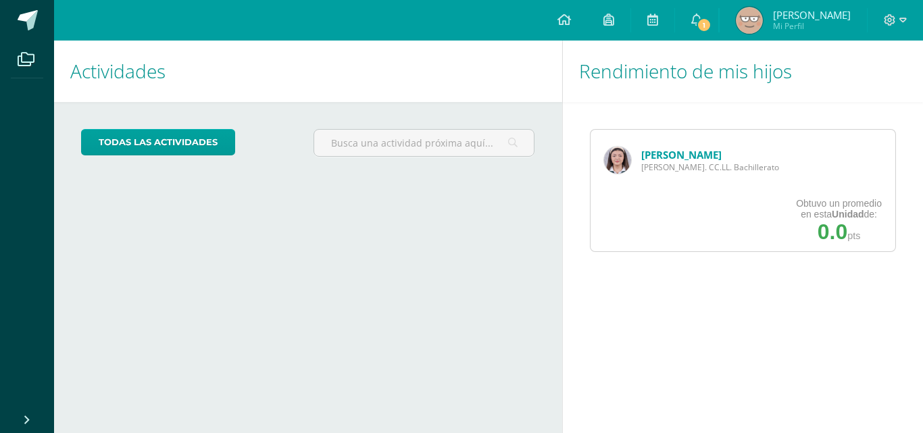
click at [637, 165] on div "Avril Escobedo Quinto Bach. CC.LL. Bachillerato" at bounding box center [691, 160] width 202 height 61
click at [600, 153] on div "Avril Escobedo Quinto Bach. CC.LL. Bachillerato" at bounding box center [691, 160] width 202 height 61
click at [632, 155] on div "Avril Escobedo Quinto Bach. CC.LL. Bachillerato" at bounding box center [691, 160] width 202 height 61
click at [624, 166] on img at bounding box center [617, 160] width 27 height 27
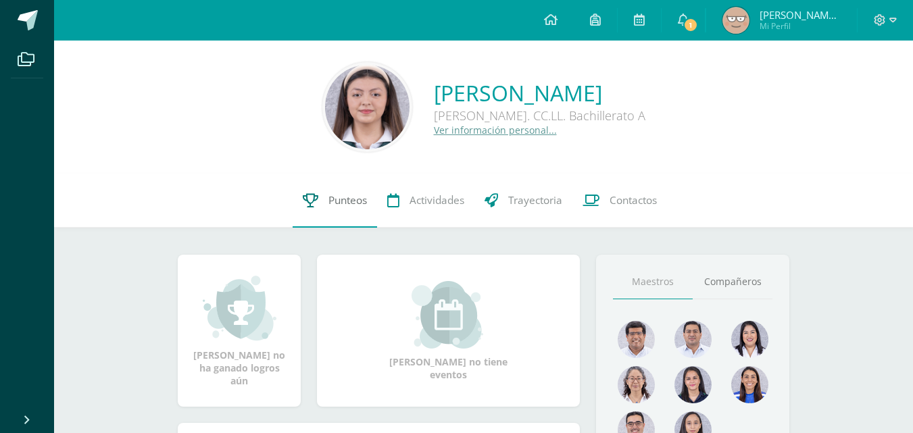
click at [330, 201] on span "Punteos" at bounding box center [347, 200] width 39 height 14
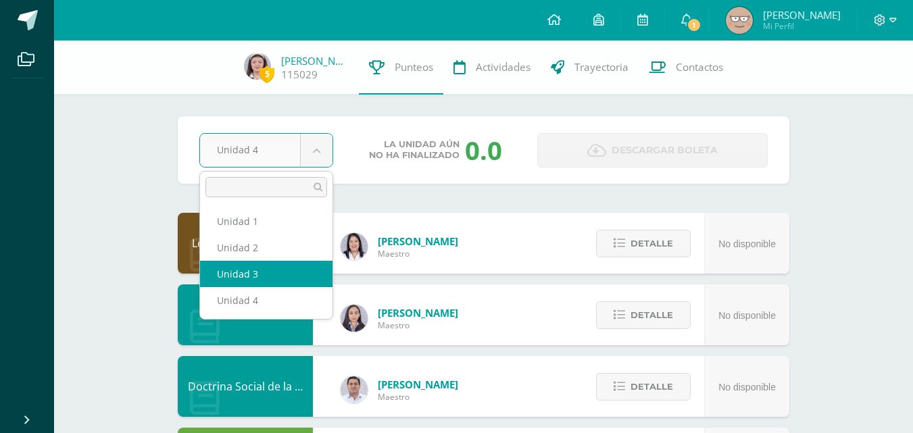
select select "Unidad 3"
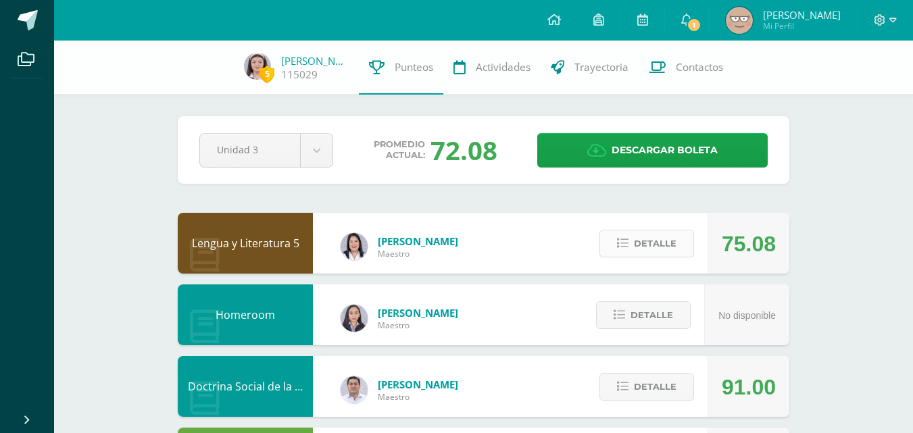
click at [653, 247] on span "Detalle" at bounding box center [655, 243] width 43 height 25
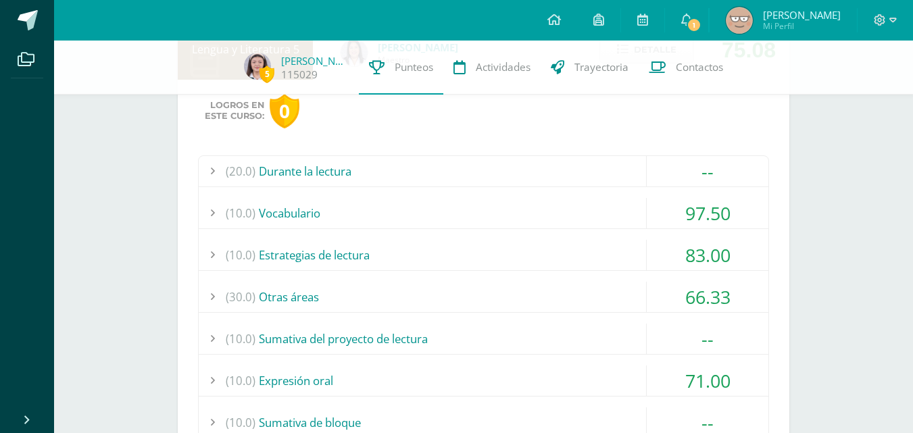
scroll to position [207, 0]
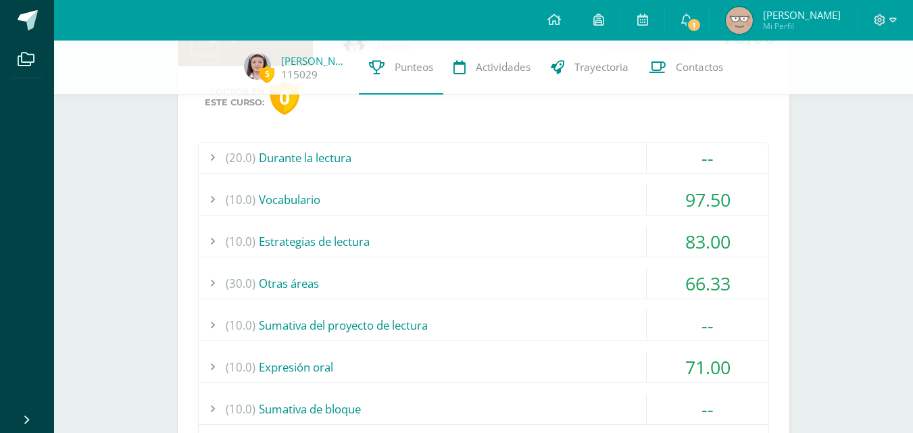
click at [528, 198] on div "(10.0) Vocabulario" at bounding box center [483, 199] width 569 height 30
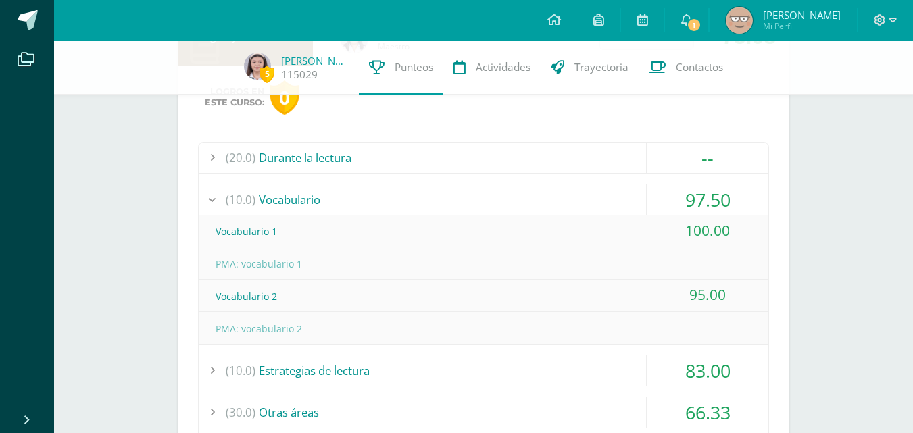
click at [529, 199] on div "(10.0) Vocabulario" at bounding box center [483, 199] width 569 height 30
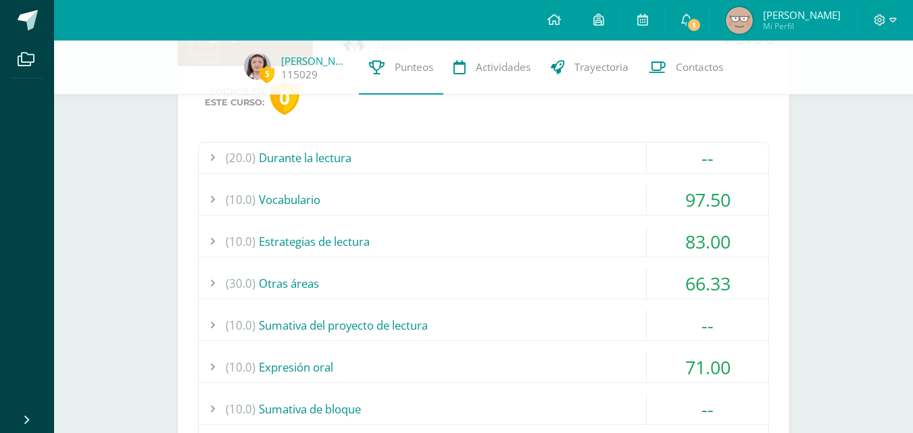
click at [542, 239] on div "(10.0) Estrategias de lectura" at bounding box center [483, 241] width 569 height 30
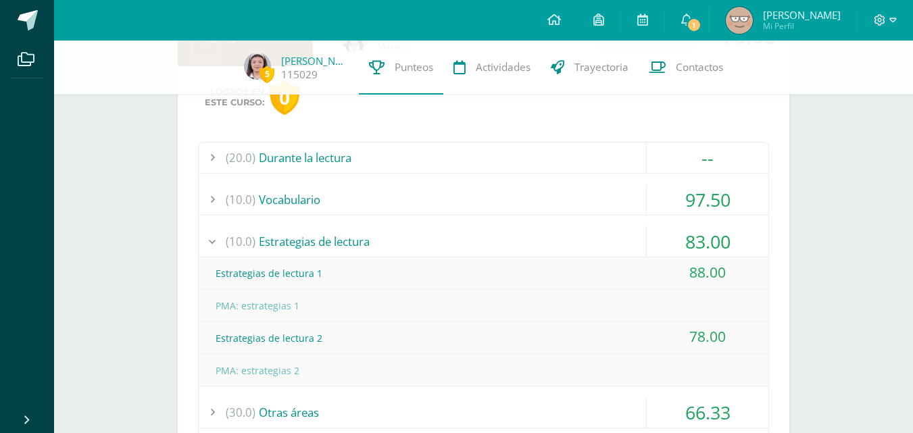
click at [542, 239] on div "(10.0) Estrategias de lectura" at bounding box center [483, 241] width 569 height 30
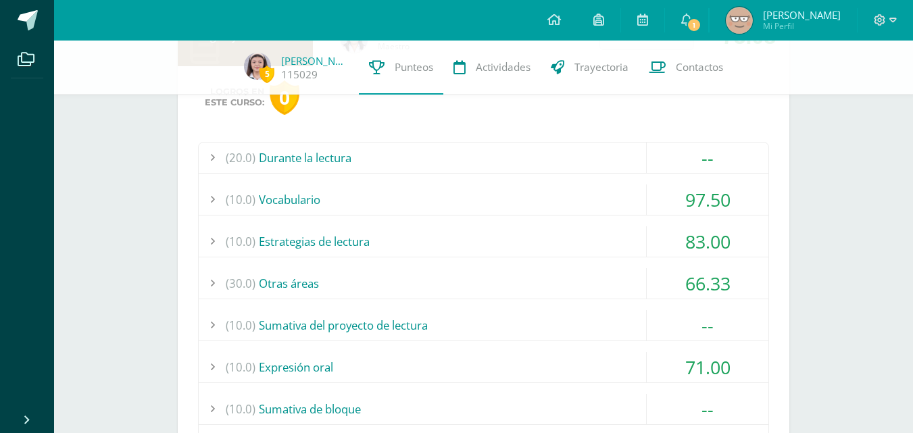
click at [403, 349] on div "(20.0) Durante la lectura -- Comprensión de la obra del bloque 1 (100)" at bounding box center [483, 320] width 571 height 357
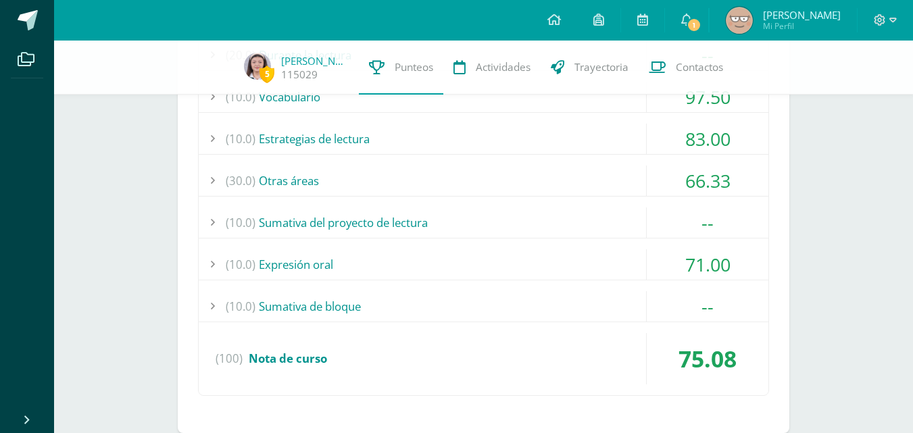
scroll to position [0, 0]
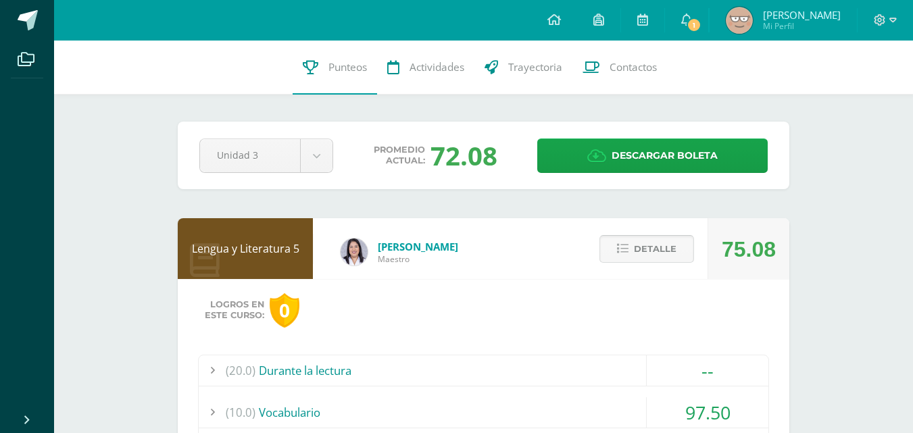
click at [668, 244] on span "Detalle" at bounding box center [655, 248] width 43 height 25
click at [671, 247] on span "Detalle" at bounding box center [655, 248] width 43 height 25
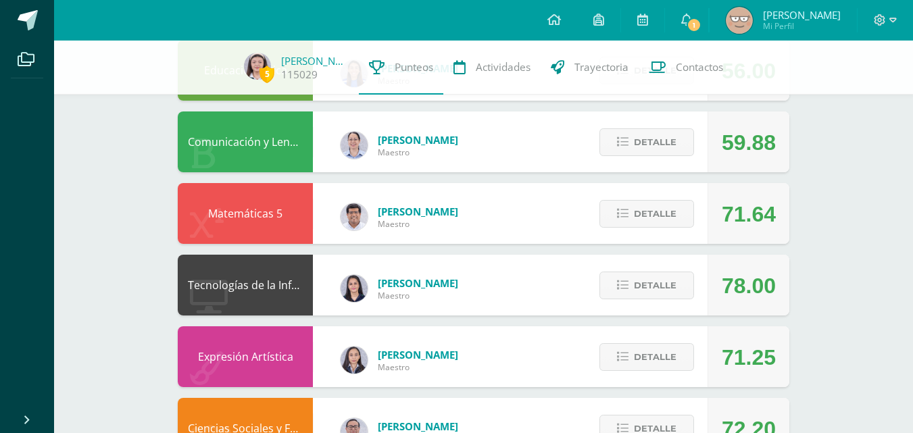
scroll to position [393, 0]
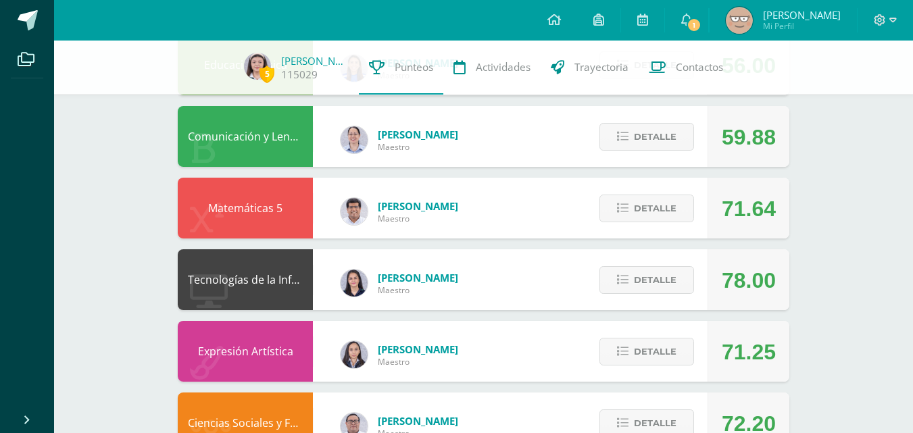
drag, startPoint x: 909, startPoint y: 281, endPoint x: 899, endPoint y: 299, distance: 20.5
click at [899, 299] on div "5 Avril Escobedo 115029 Punteos Actividades Trayectoria Contactos Pendiente Uni…" at bounding box center [483, 206] width 859 height 1119
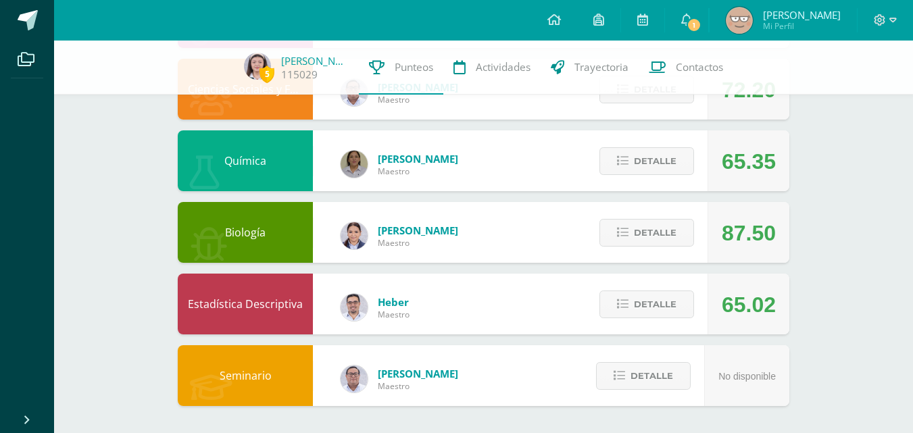
scroll to position [0, 0]
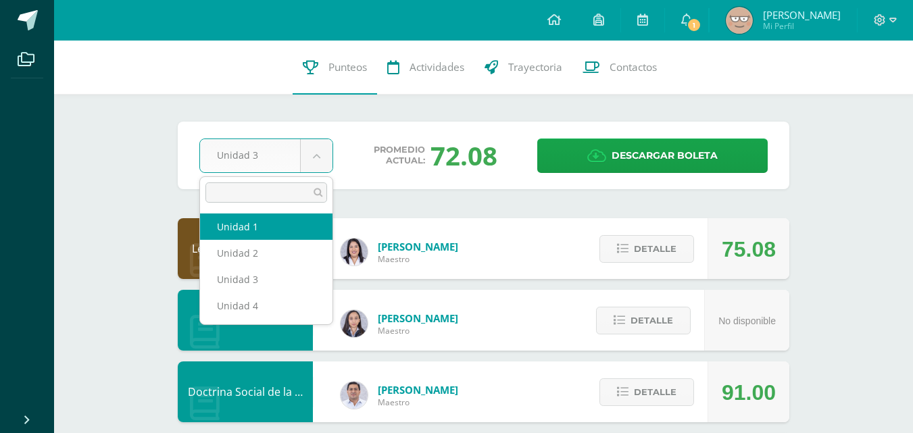
select select "Unidad 1"
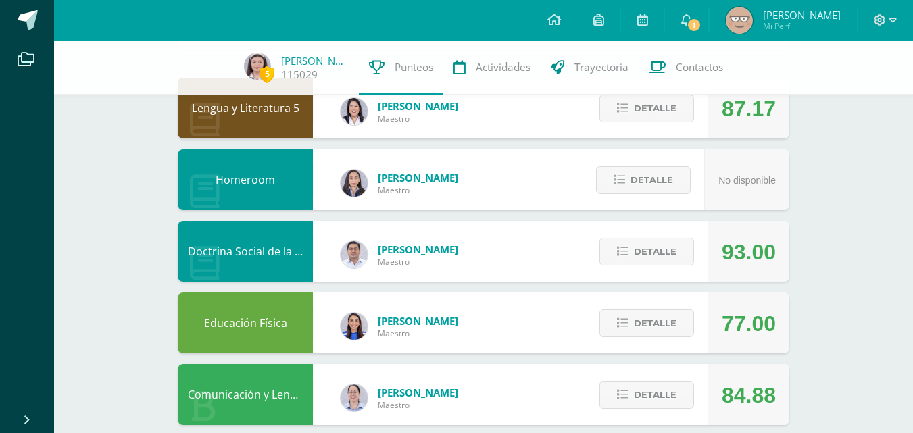
scroll to position [157, 0]
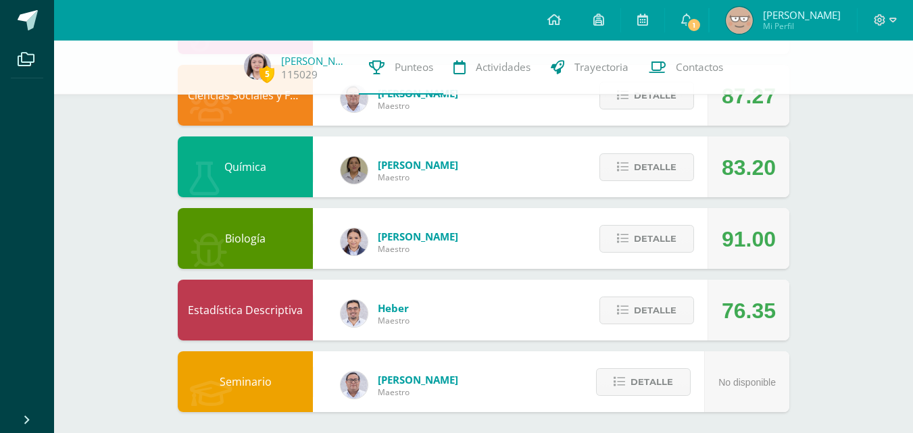
scroll to position [727, 0]
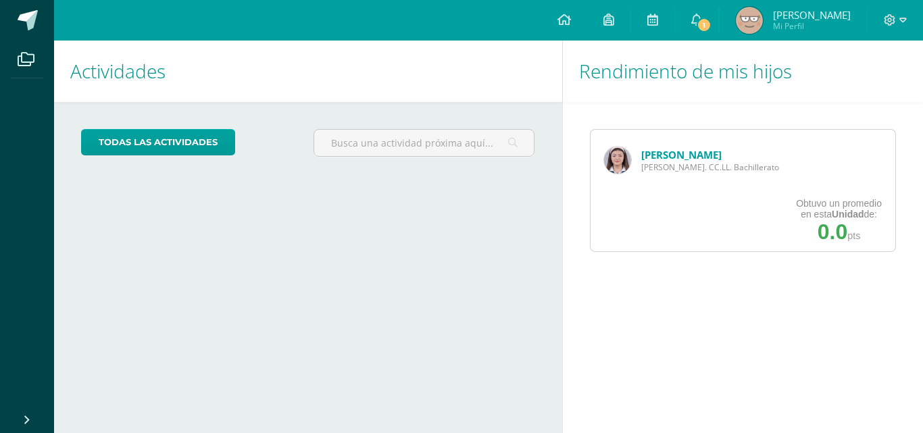
click at [612, 161] on img at bounding box center [617, 160] width 27 height 27
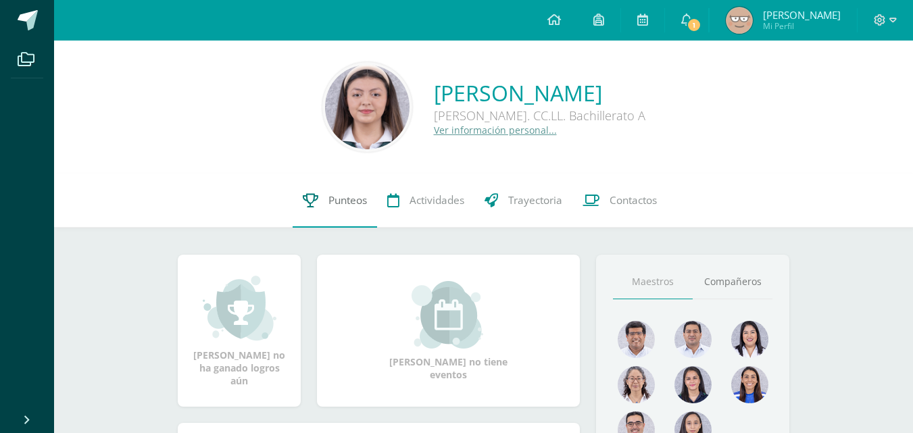
click at [344, 198] on span "Punteos" at bounding box center [347, 200] width 39 height 14
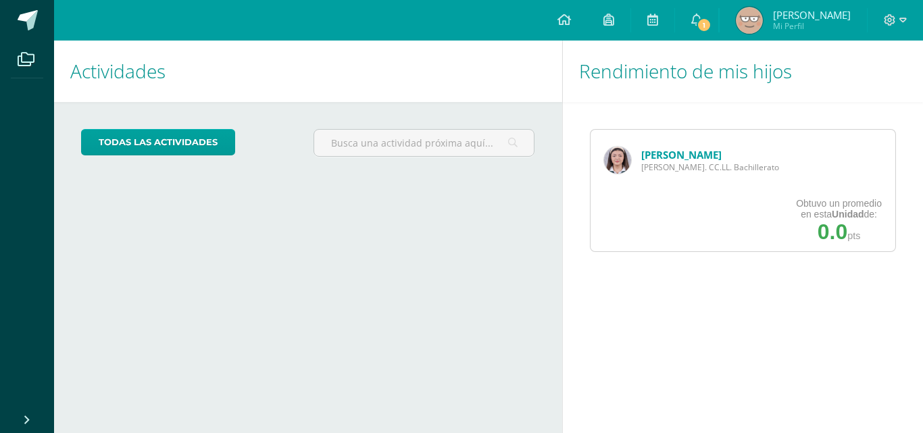
click at [624, 153] on img at bounding box center [617, 160] width 27 height 27
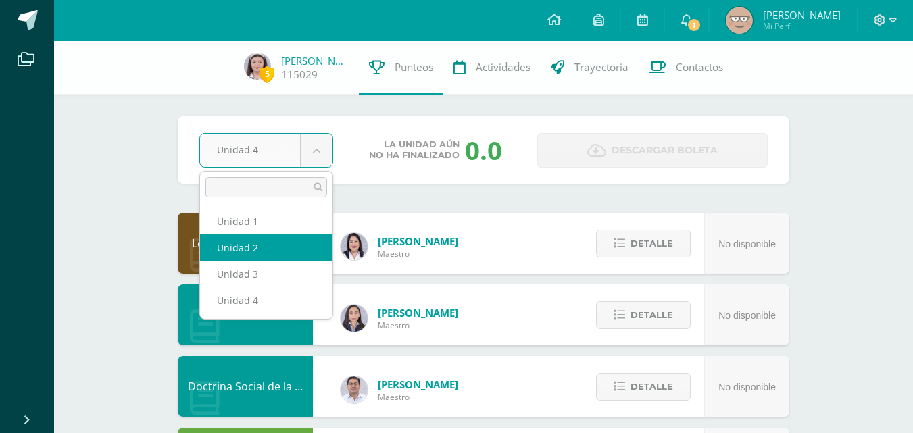
select select "Unidad 2"
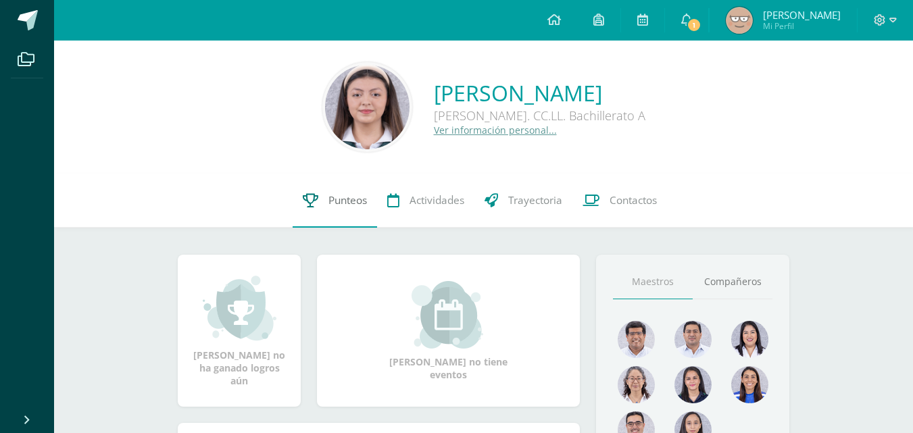
click at [349, 198] on span "Punteos" at bounding box center [347, 200] width 39 height 14
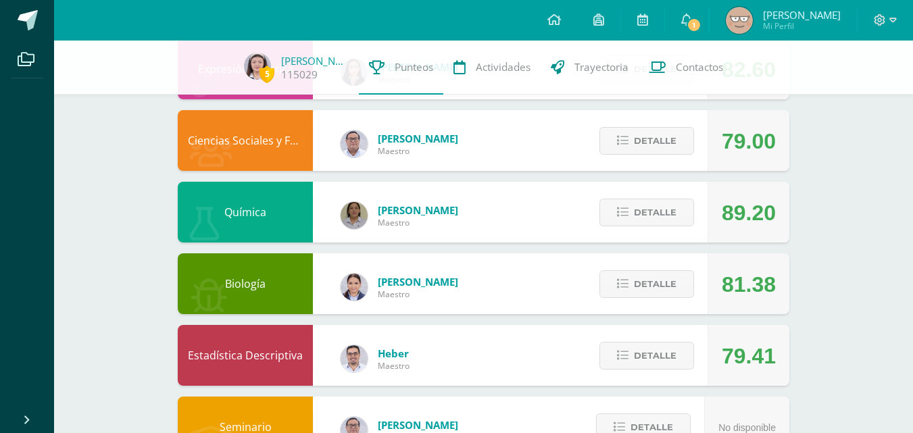
scroll to position [727, 0]
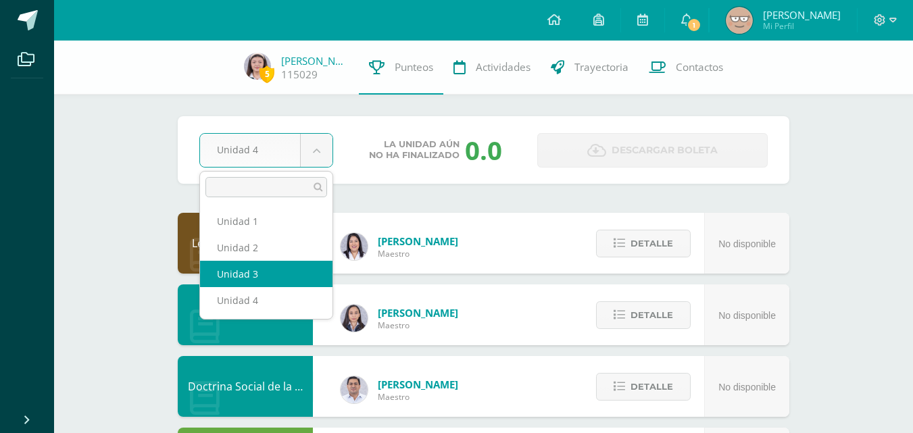
select select "Unidad 3"
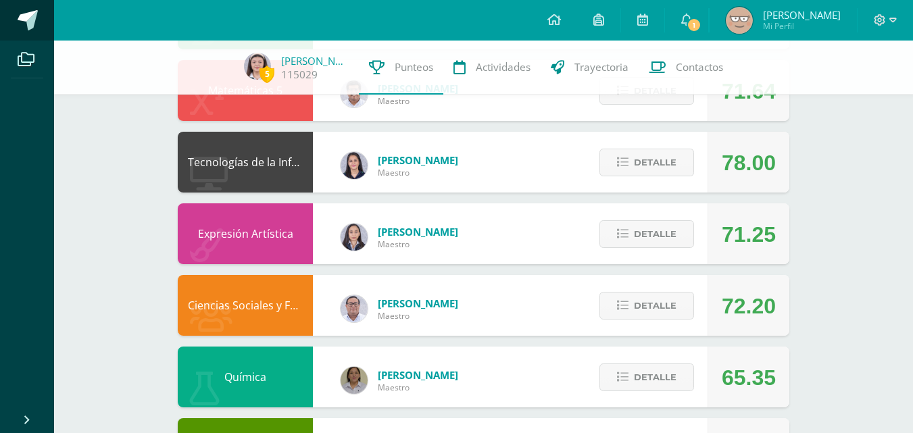
scroll to position [484, 0]
